Goal: Navigation & Orientation: Find specific page/section

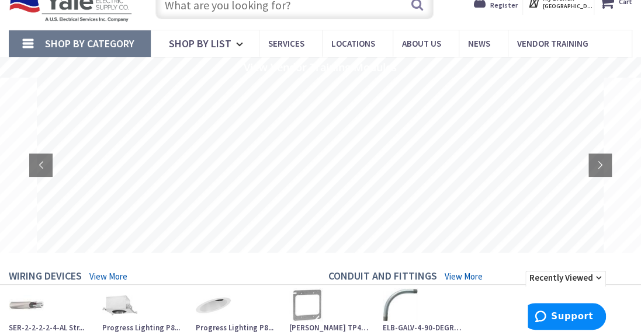
scroll to position [70, 0]
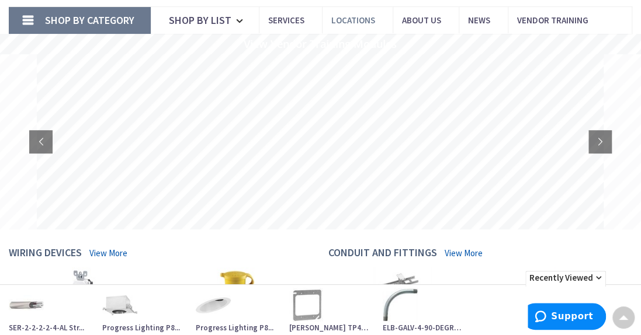
click at [345, 19] on span "Locations" at bounding box center [353, 20] width 44 height 11
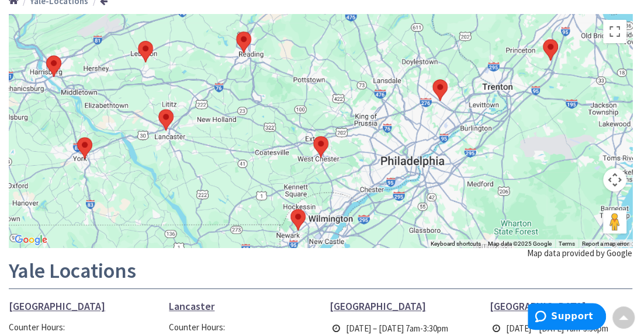
scroll to position [140, 0]
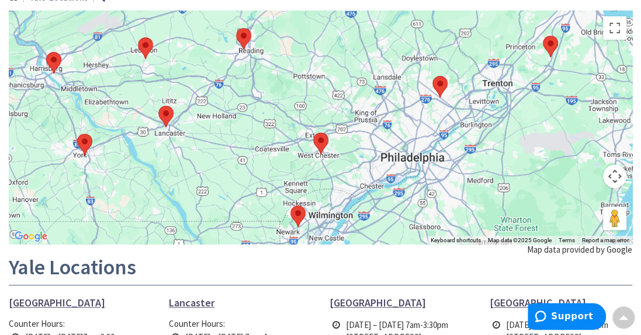
click at [621, 175] on button "Map camera controls" at bounding box center [614, 176] width 23 height 23
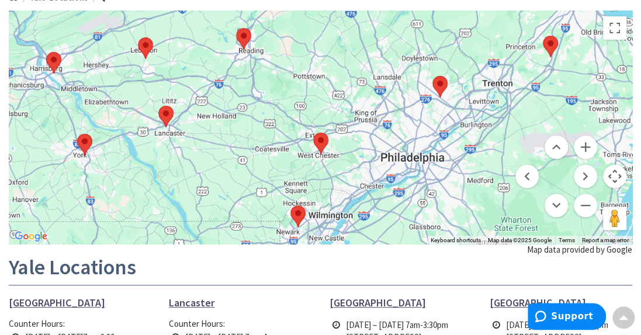
click at [621, 175] on button "Map camera controls" at bounding box center [614, 176] width 23 height 23
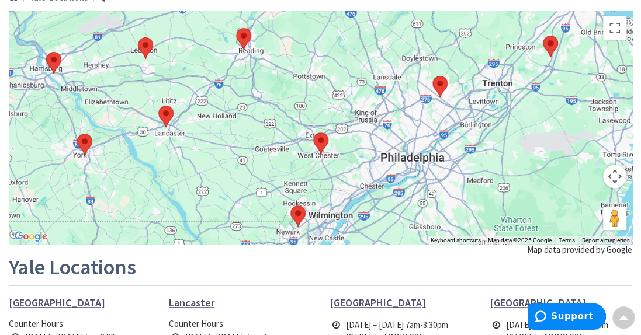
click at [621, 175] on button "Map camera controls" at bounding box center [614, 176] width 23 height 23
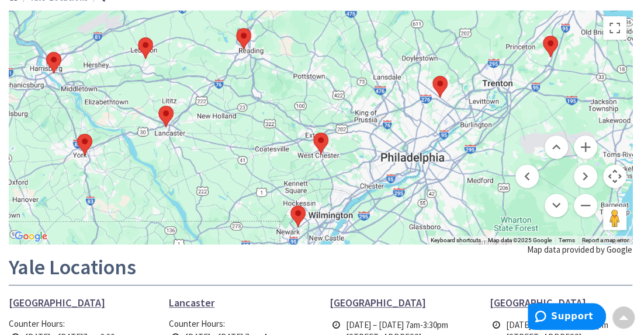
click at [621, 175] on button "Map camera controls" at bounding box center [614, 176] width 23 height 23
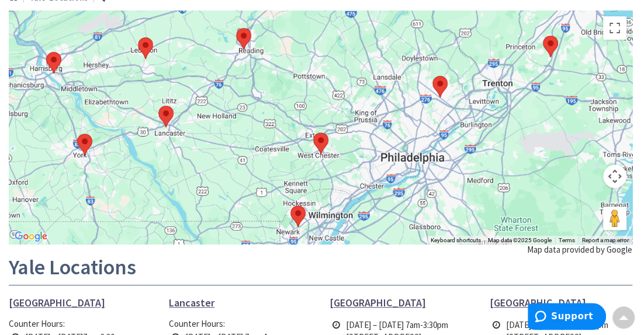
click at [616, 174] on button "Map camera controls" at bounding box center [614, 176] width 23 height 23
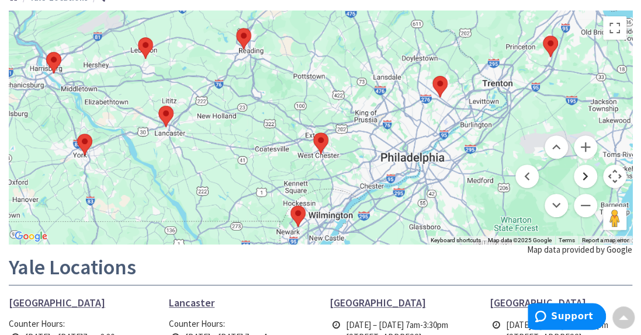
click at [583, 176] on button "Move right" at bounding box center [585, 176] width 23 height 23
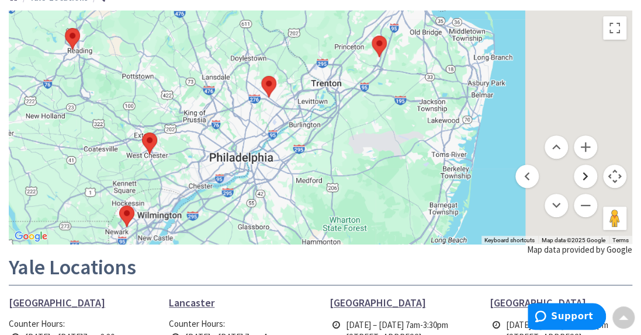
click at [583, 176] on button "Move right" at bounding box center [585, 176] width 23 height 23
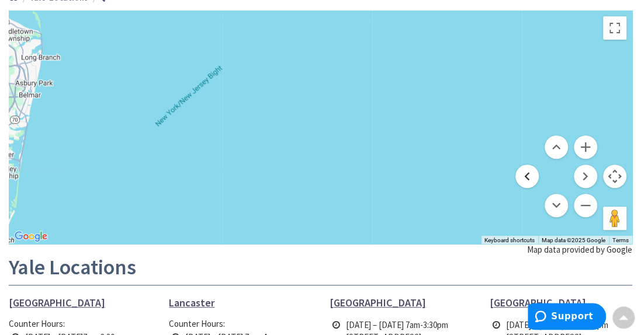
click at [529, 173] on button "Move left" at bounding box center [526, 176] width 23 height 23
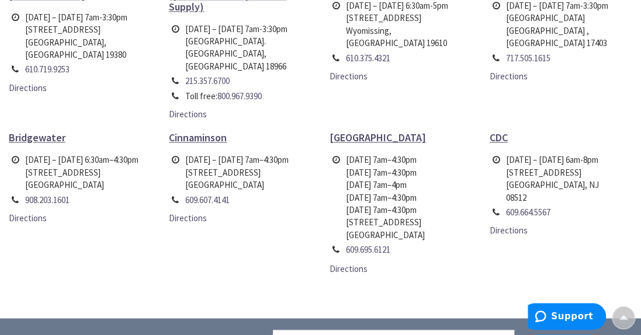
scroll to position [701, 0]
